Goal: Contribute content: Add original content to the website for others to see

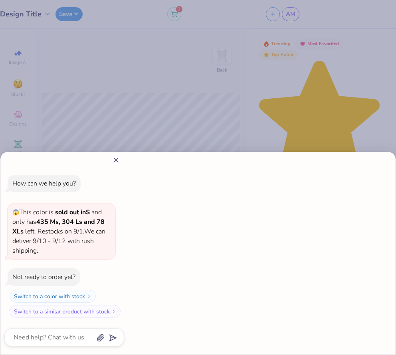
click at [252, 104] on div "How can we help you? 😱 This color is sold out in S and only has 435 Ms, 304 Ls …" at bounding box center [198, 177] width 396 height 355
type textarea "x"
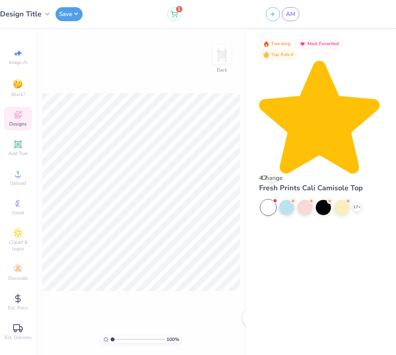
click at [22, 120] on div "Designs" at bounding box center [18, 119] width 28 height 24
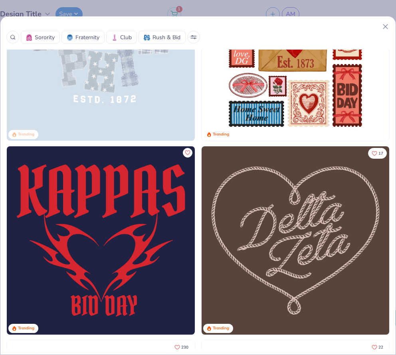
scroll to position [1064, 0]
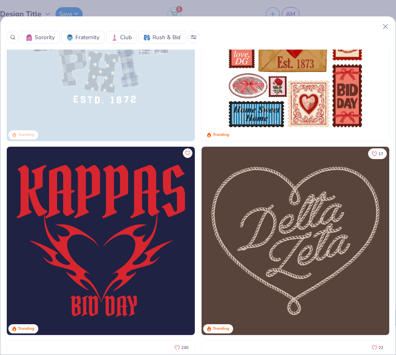
click at [265, 210] on img at bounding box center [296, 241] width 188 height 188
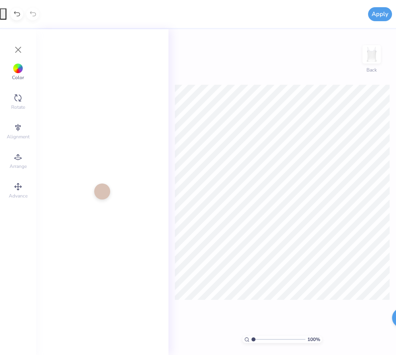
click at [98, 191] on div at bounding box center [102, 191] width 16 height 16
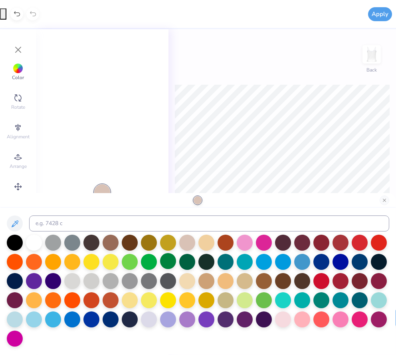
click at [167, 260] on div at bounding box center [168, 261] width 16 height 16
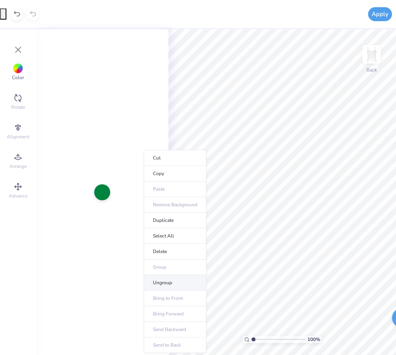
click at [160, 282] on li "Ungroup" at bounding box center [175, 283] width 63 height 16
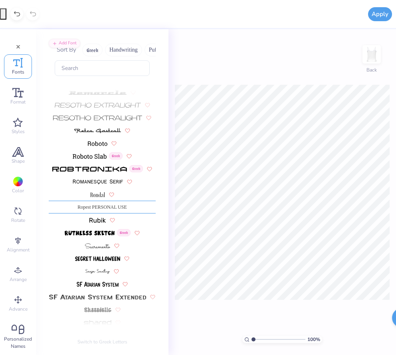
scroll to position [0, 0]
type textarea "Seniors"
type textarea "Super"
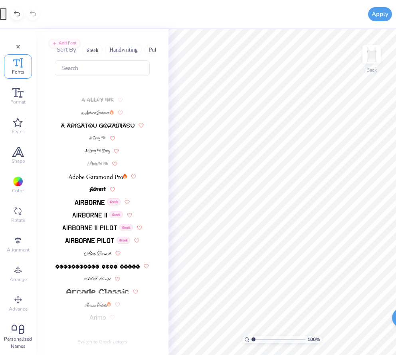
scroll to position [3139, 0]
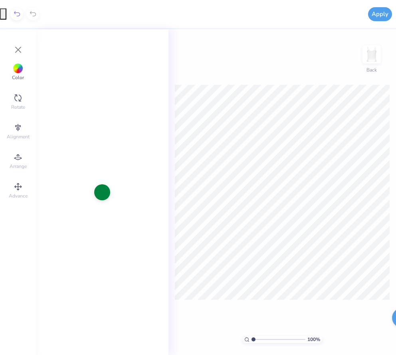
click at [15, 17] on icon at bounding box center [17, 14] width 8 height 8
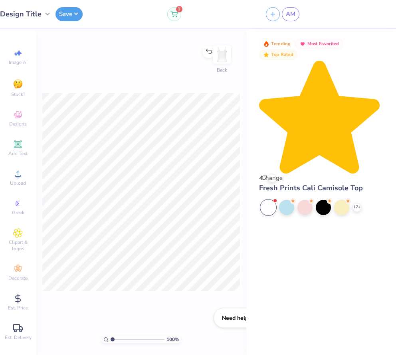
click at [25, 14] on span "Design Title" at bounding box center [21, 14] width 42 height 11
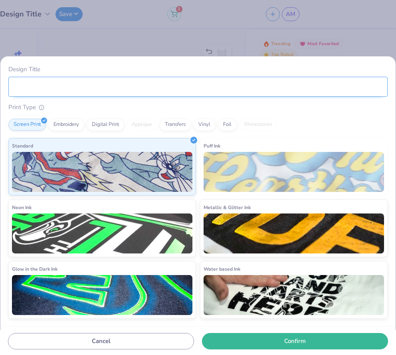
click at [35, 89] on input "Design Title" at bounding box center [197, 87] width 379 height 20
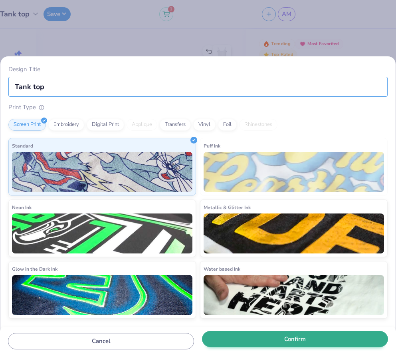
type input "Tank top"
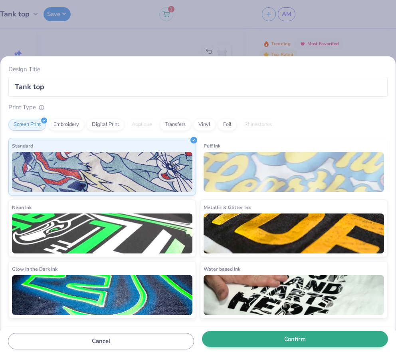
click at [288, 341] on button "Confirm" at bounding box center [295, 339] width 186 height 16
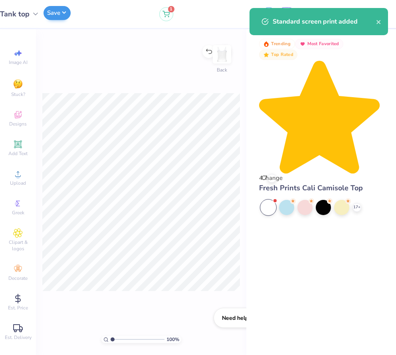
click at [55, 12] on button "Save" at bounding box center [57, 13] width 27 height 14
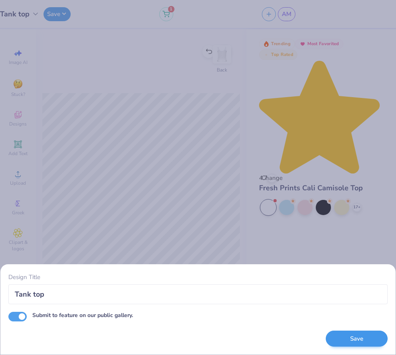
click at [371, 341] on button "Save" at bounding box center [357, 338] width 62 height 16
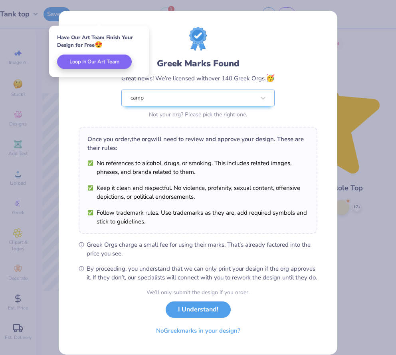
click at [52, 97] on div "Greek Marks Found Great news! We’re licensed with over 140 Greek Orgs. 🥳 camp N…" at bounding box center [198, 177] width 396 height 355
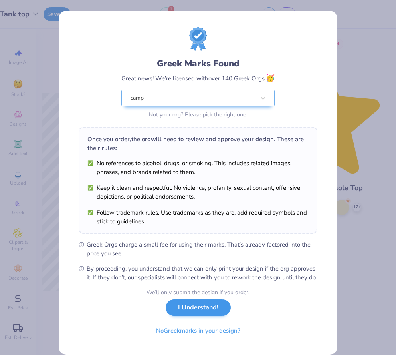
click at [199, 316] on button "I Understand!" at bounding box center [198, 307] width 65 height 16
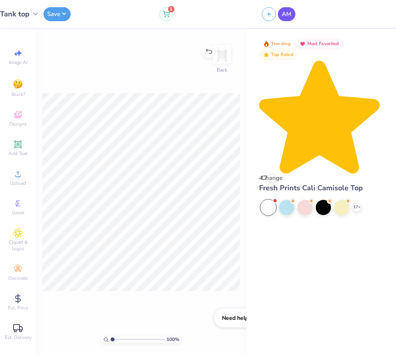
click at [289, 16] on span "AM" at bounding box center [287, 14] width 10 height 9
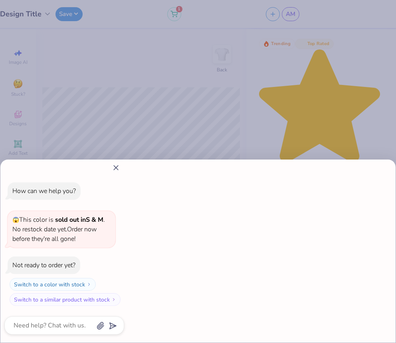
click at [118, 169] on icon at bounding box center [116, 168] width 8 height 8
type textarea "x"
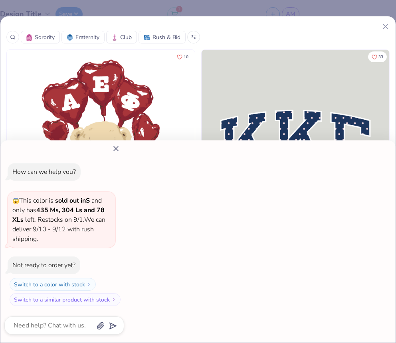
click at [116, 149] on line at bounding box center [116, 149] width 4 height 4
type textarea "x"
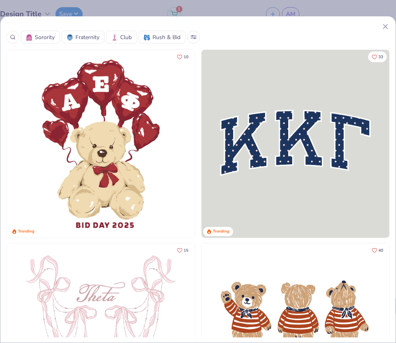
click at [16, 39] on div at bounding box center [12, 37] width 13 height 13
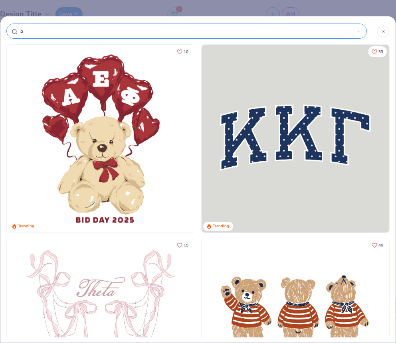
type input "be"
type input "bea"
type input "bead"
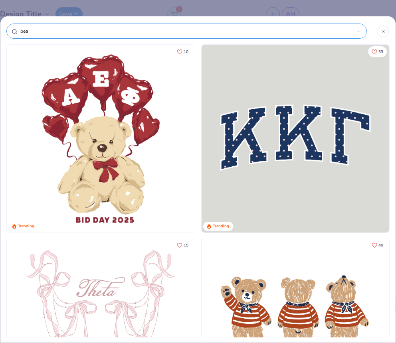
type input "bead"
type input "beads"
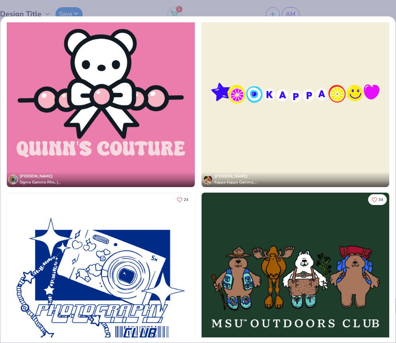
scroll to position [23, 0]
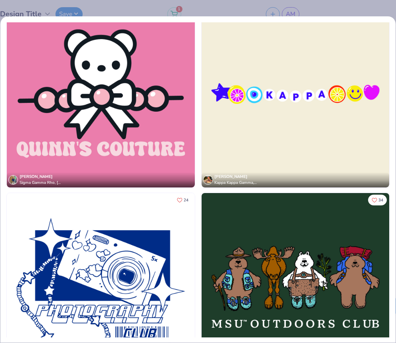
click at [286, 110] on img at bounding box center [296, 94] width 188 height 188
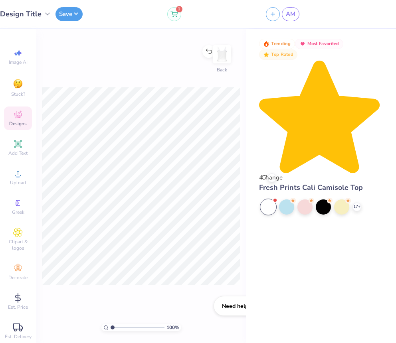
click at [9, 112] on div "Designs" at bounding box center [18, 119] width 28 height 24
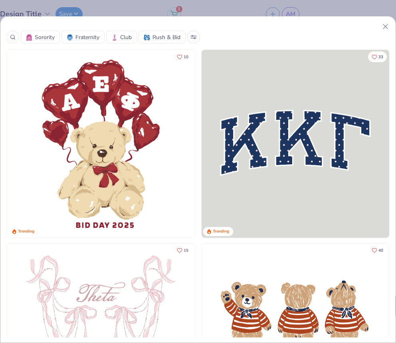
click at [12, 38] on circle at bounding box center [13, 37] width 4 height 4
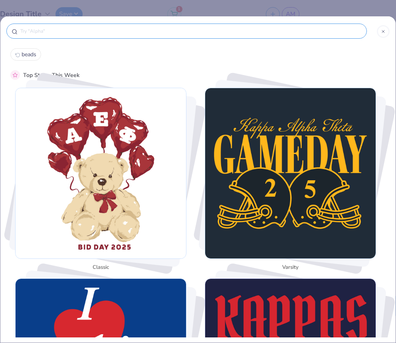
scroll to position [0, 0]
click at [67, 34] on input "text" at bounding box center [191, 31] width 342 height 8
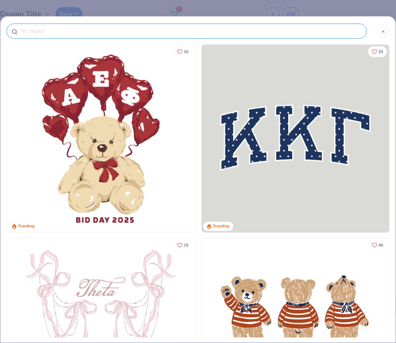
click at [53, 30] on input "text" at bounding box center [191, 31] width 342 height 8
type input "be"
type input "bea"
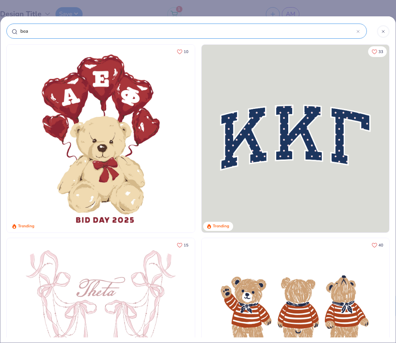
type input "bead"
type input "beads"
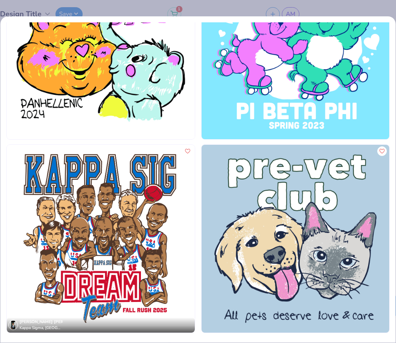
scroll to position [49, 0]
click at [113, 7] on div "beads Sorority Fraternity Club Rush & Bid Sort By Trending Most Favorited Newes…" at bounding box center [198, 171] width 396 height 343
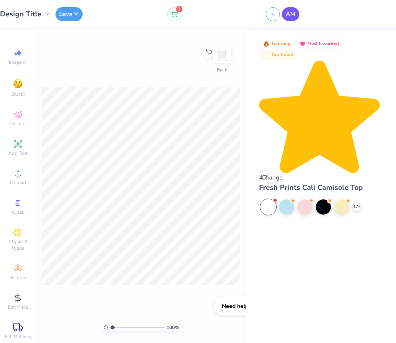
click at [291, 11] on span "AM" at bounding box center [291, 14] width 10 height 9
